Goal: Subscribe to service/newsletter

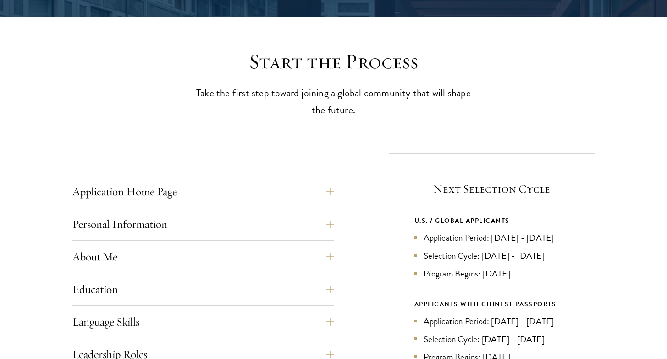
scroll to position [219, 0]
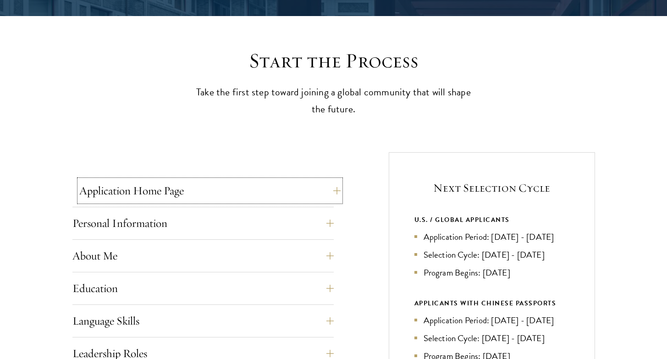
click at [240, 188] on button "Application Home Page" at bounding box center [209, 191] width 261 height 22
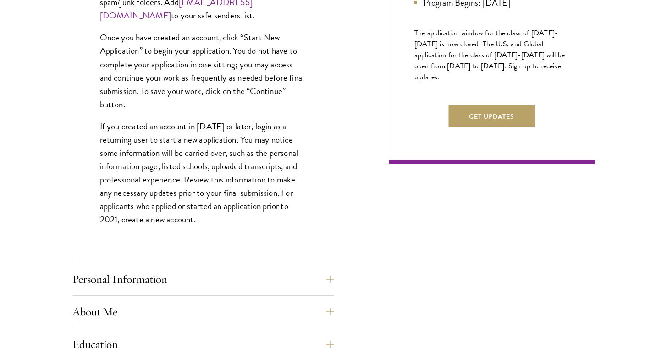
scroll to position [728, 0]
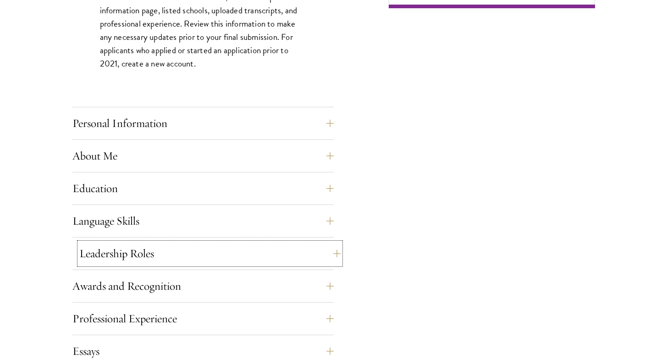
click at [180, 254] on button "Leadership Roles" at bounding box center [209, 254] width 261 height 22
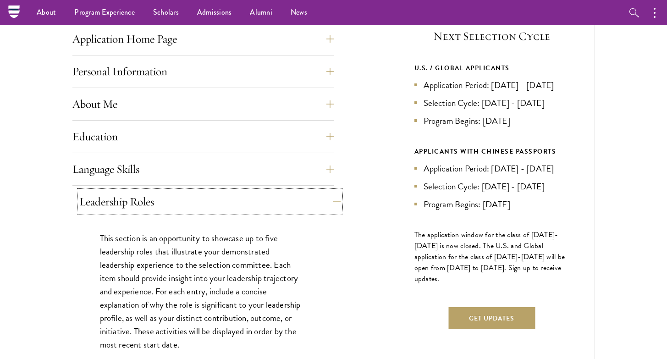
scroll to position [427, 0]
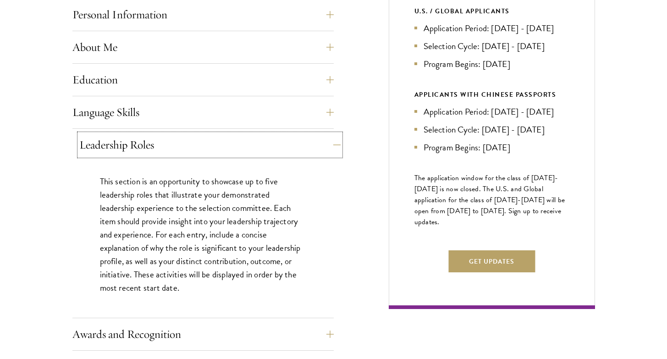
click at [315, 142] on button "Leadership Roles" at bounding box center [209, 145] width 261 height 22
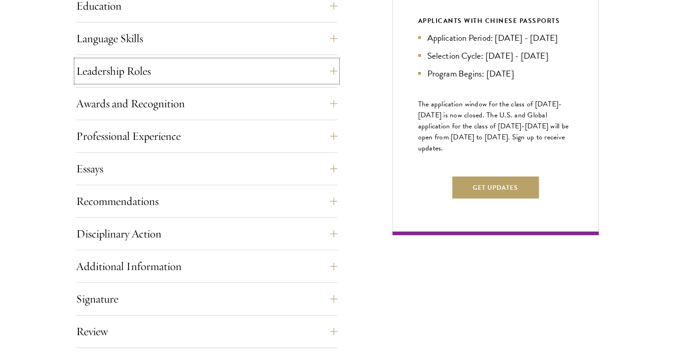
scroll to position [519, 0]
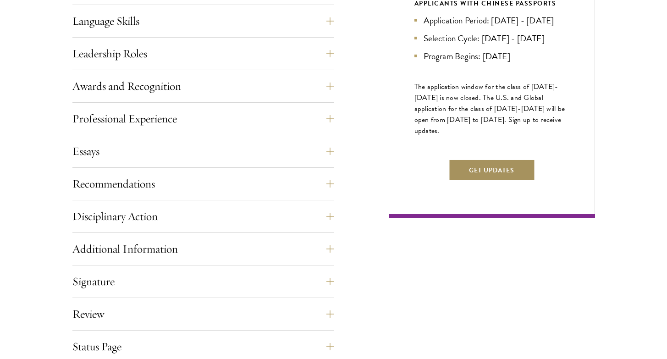
click at [486, 181] on button "Get Updates" at bounding box center [491, 170] width 87 height 22
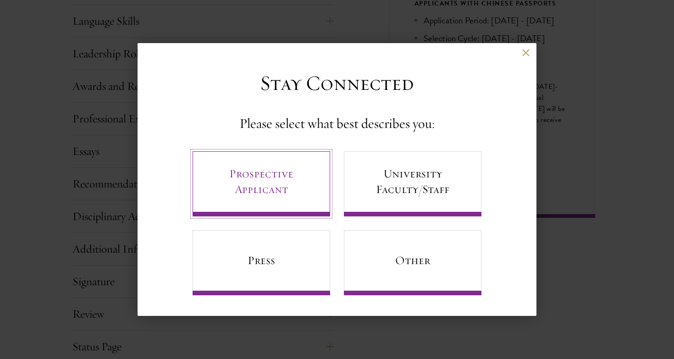
click at [272, 205] on link "Prospective Applicant" at bounding box center [262, 183] width 138 height 65
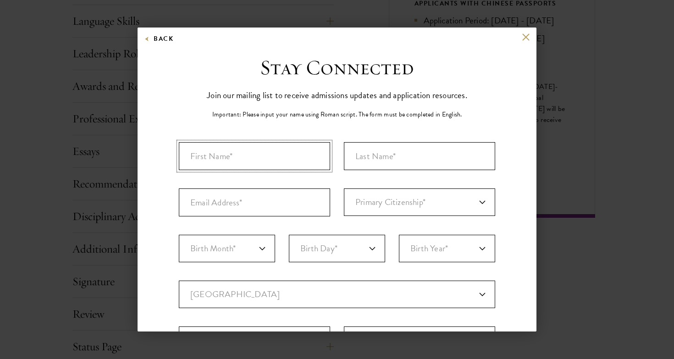
click at [280, 149] on input "First Name*" at bounding box center [254, 156] width 151 height 28
type input "Naomie"
type input "[PERSON_NAME]"
type input "[EMAIL_ADDRESS][DOMAIN_NAME]"
select select "CA"
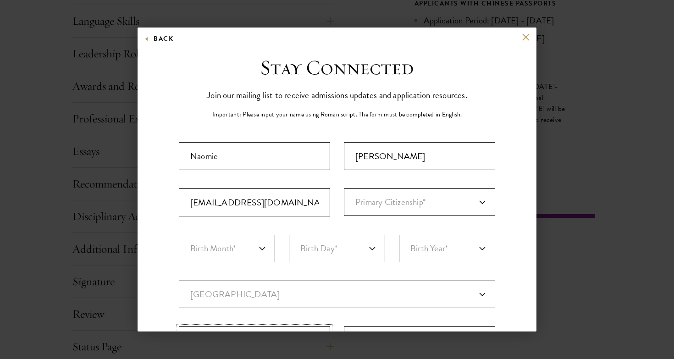
type input "Newmarket"
select select "ON"
click at [314, 205] on input "[EMAIL_ADDRESS][DOMAIN_NAME]" at bounding box center [254, 202] width 151 height 28
type input "21"
type input "[EMAIL_ADDRESS][DOMAIN_NAME]"
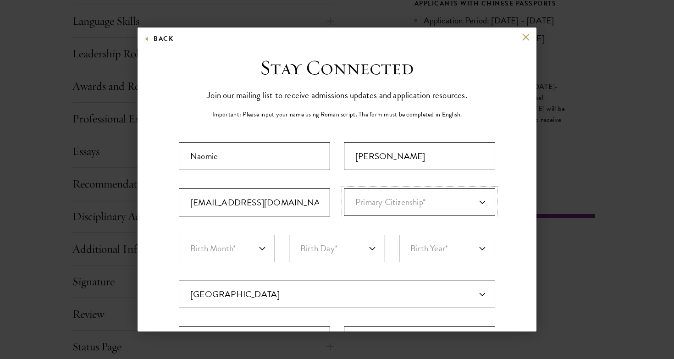
click at [391, 213] on select "Primary Citizenship* [GEOGRAPHIC_DATA] [DEMOGRAPHIC_DATA] [DEMOGRAPHIC_DATA] [D…" at bounding box center [419, 202] width 151 height 28
select select "CA"
click at [344, 188] on select "Primary Citizenship* [GEOGRAPHIC_DATA] [DEMOGRAPHIC_DATA] [DEMOGRAPHIC_DATA] [D…" at bounding box center [419, 202] width 151 height 28
click at [237, 231] on div "Important: The form must be completed in English. [PERSON_NAME] [EMAIL_ADDRESS]…" at bounding box center [337, 320] width 316 height 356
click at [238, 241] on select "Birth Month* January February March April May June July August September Octobe…" at bounding box center [227, 249] width 96 height 28
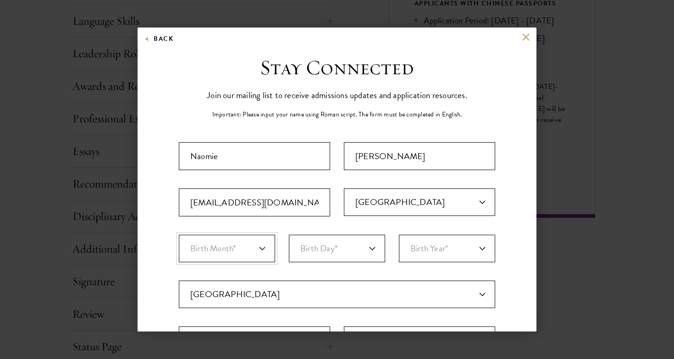
select select "10"
click at [179, 235] on select "Birth Month* January February March April May June July August September Octobe…" at bounding box center [227, 249] width 96 height 28
click at [333, 245] on select "Birth Day* 1 2 3 4 5 6 7 8 9 10 11 12 13 14 15 16 17 18 19 20 21 22 23 24 25 26…" at bounding box center [337, 249] width 96 height 28
select select "24"
click at [289, 235] on select "Birth Day* 1 2 3 4 5 6 7 8 9 10 11 12 13 14 15 16 17 18 19 20 21 22 23 24 25 26…" at bounding box center [337, 249] width 96 height 28
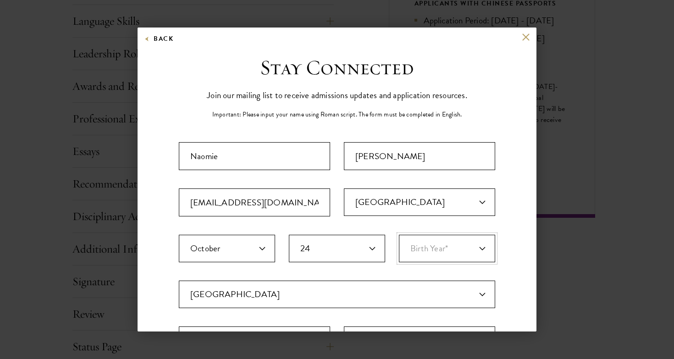
click at [454, 243] on select "Birth Year* [DEMOGRAPHIC_DATA] [DEMOGRAPHIC_DATA] [DEMOGRAPHIC_DATA] [DEMOGRAPH…" at bounding box center [447, 249] width 96 height 28
select select "2004"
click at [399, 235] on select "Birth Year* [DEMOGRAPHIC_DATA] [DEMOGRAPHIC_DATA] [DEMOGRAPHIC_DATA] [DEMOGRAPH…" at bounding box center [447, 249] width 96 height 28
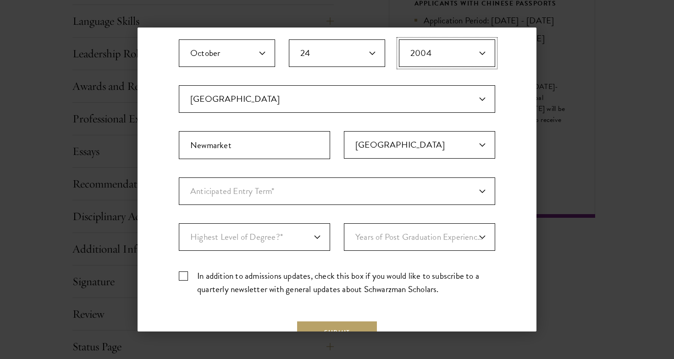
scroll to position [200, 0]
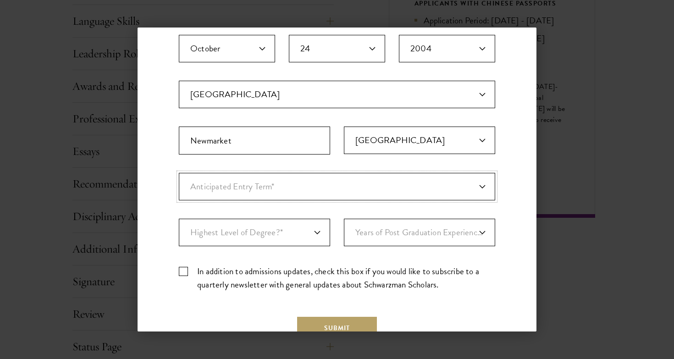
click at [293, 195] on select "Anticipated Entry Term* Just Exploring" at bounding box center [337, 187] width 316 height 28
select select "a6790467-ebe7-4045-a56a-66c1cae98076"
click at [179, 173] on select "Anticipated Entry Term* Just Exploring" at bounding box center [337, 187] width 316 height 28
click at [273, 232] on select "Highest Level of Degree?* PHD Bachelor's Master's Current Undergraduate Student" at bounding box center [254, 233] width 151 height 28
select select "baef124f-e103-44b1-8ca6-5d0669438e44"
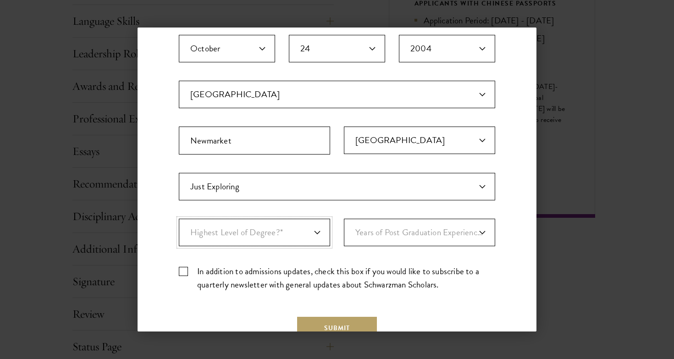
click at [179, 219] on select "Highest Level of Degree?* PHD Bachelor's Master's Current Undergraduate Student" at bounding box center [254, 233] width 151 height 28
click at [355, 239] on select "Years of Post Graduation Experience?* 1 2 3 4 5 6 7 8 9 10" at bounding box center [419, 233] width 151 height 28
click at [344, 219] on select "Years of Post Graduation Experience?* 1 2 3 4 5 6 7 8 9 10" at bounding box center [419, 233] width 151 height 28
click at [331, 315] on form "Important: The form must be completed in English. [PERSON_NAME] [EMAIL_ADDRESS]…" at bounding box center [337, 140] width 316 height 397
click at [331, 319] on button "Submit" at bounding box center [337, 328] width 80 height 22
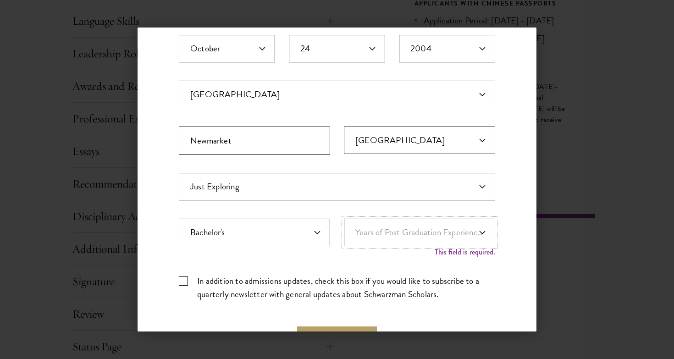
click at [401, 244] on select "Years of Post Graduation Experience?* 1 2 3 4 5 6 7 8 9 10" at bounding box center [419, 233] width 151 height 28
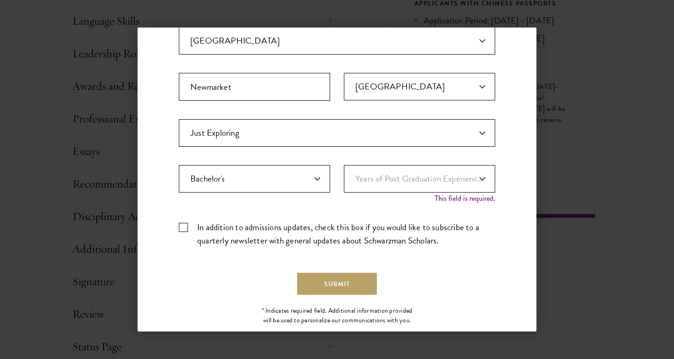
click at [395, 265] on form "Important: The form must be completed in English. [PERSON_NAME] [EMAIL_ADDRESS]…" at bounding box center [337, 92] width 316 height 406
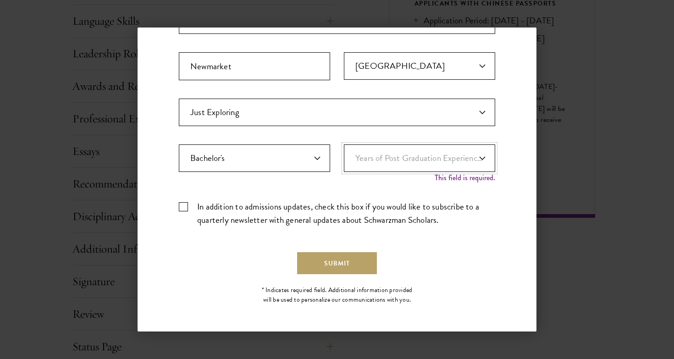
click at [431, 168] on select "Years of Post Graduation Experience?* 1 2 3 4 5 6 7 8 9 10" at bounding box center [419, 158] width 151 height 28
click at [344, 154] on select "Years of Post Graduation Experience?* 1 2 3 4 5 6 7 8 9 10" at bounding box center [419, 158] width 151 height 28
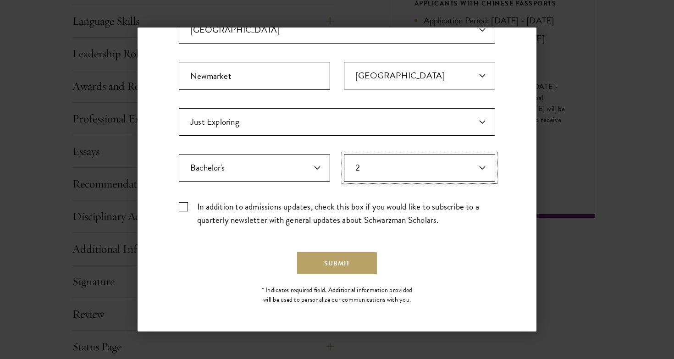
scroll to position [265, 0]
click at [414, 160] on select "Years of Post Graduation Experience?* 1 2 3 4 5 6 7 8 9 10" at bounding box center [419, 168] width 151 height 28
select select "1"
click at [344, 154] on select "Years of Post Graduation Experience?* 1 2 3 4 5 6 7 8 9 10" at bounding box center [419, 168] width 151 height 28
click at [337, 266] on button "Submit" at bounding box center [337, 263] width 80 height 22
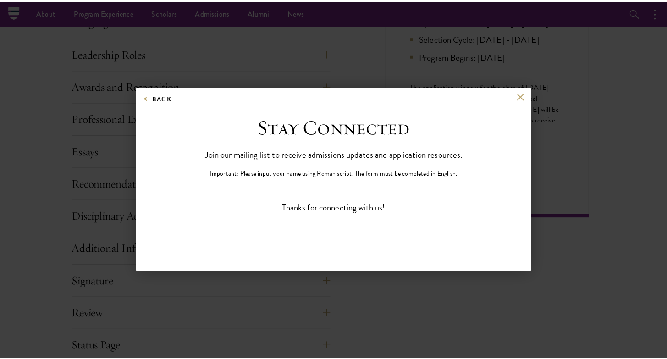
scroll to position [0, 0]
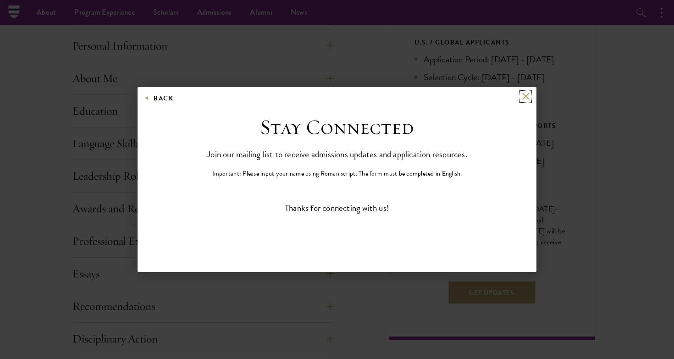
click at [527, 97] on button at bounding box center [526, 97] width 8 height 8
